Goal: Navigation & Orientation: Find specific page/section

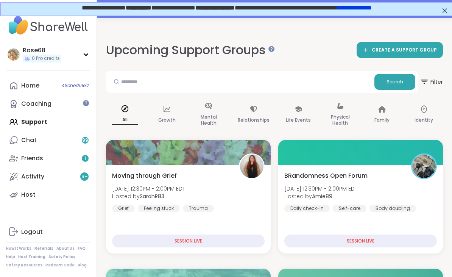
click at [52, 83] on link "Home 4 Scheduled" at bounding box center [48, 86] width 85 height 18
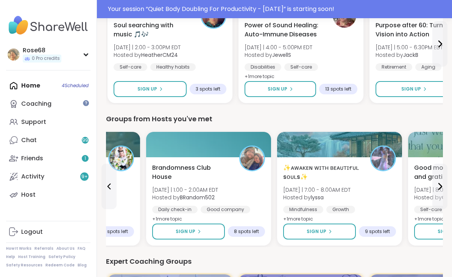
click at [315, 228] on span "Sign Up" at bounding box center [317, 231] width 20 height 7
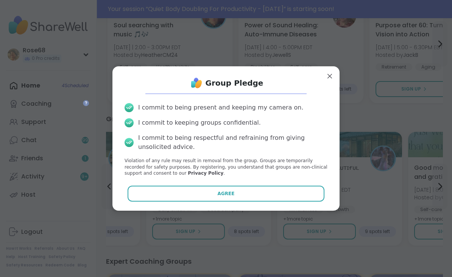
click at [268, 202] on button "Agree" at bounding box center [226, 194] width 197 height 16
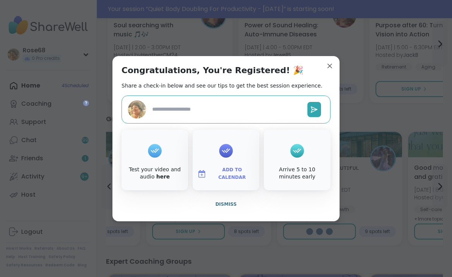
type textarea "*"
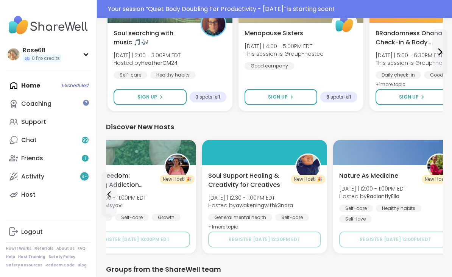
scroll to position [885, 0]
click at [31, 122] on div "Support" at bounding box center [33, 122] width 25 height 8
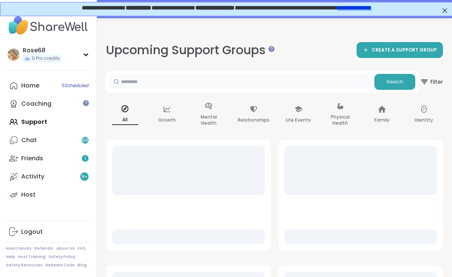
click at [193, 80] on input "text" at bounding box center [240, 81] width 263 height 15
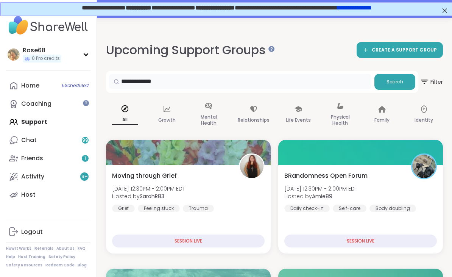
type input "**********"
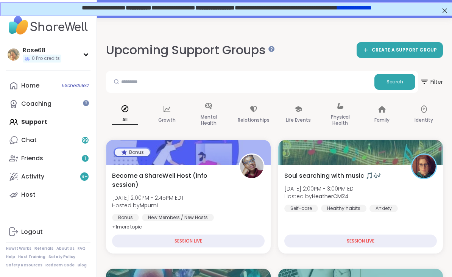
click at [58, 84] on link "Home 5 Scheduled" at bounding box center [48, 86] width 85 height 18
